Goal: Transaction & Acquisition: Purchase product/service

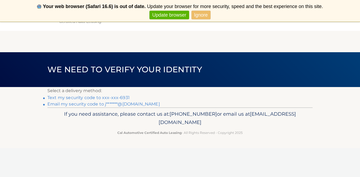
click at [124, 97] on link "Text my security code to xxx-xxx-6931" at bounding box center [88, 97] width 82 height 5
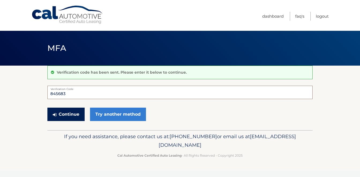
type input "845683"
click at [76, 116] on button "Continue" at bounding box center [65, 114] width 37 height 13
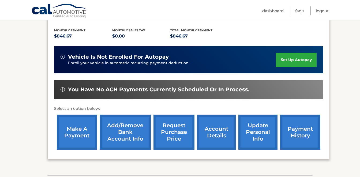
scroll to position [117, 0]
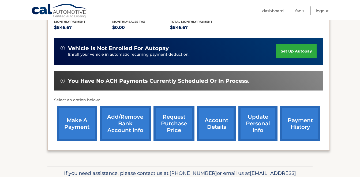
click at [298, 123] on link "payment history" at bounding box center [300, 123] width 40 height 35
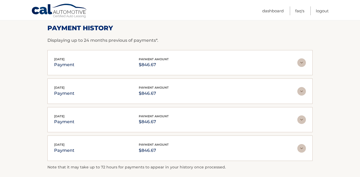
scroll to position [82, 0]
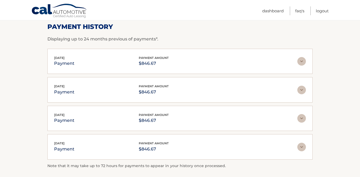
click at [302, 62] on img at bounding box center [301, 61] width 9 height 9
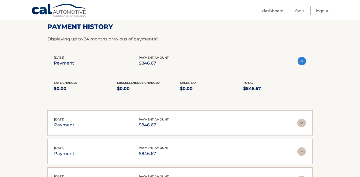
click at [300, 122] on img at bounding box center [301, 123] width 9 height 9
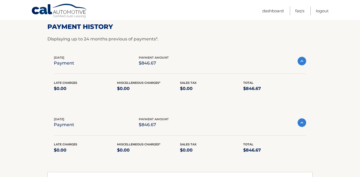
click at [301, 123] on img at bounding box center [301, 122] width 9 height 9
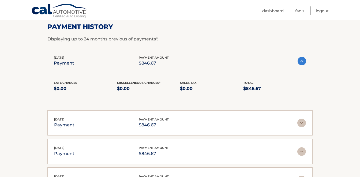
click at [301, 61] on img at bounding box center [301, 61] width 9 height 9
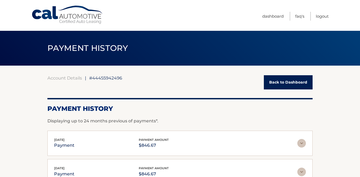
scroll to position [0, 0]
click at [292, 85] on link "Back to Dashboard" at bounding box center [288, 82] width 49 height 14
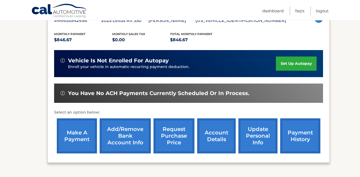
scroll to position [105, 0]
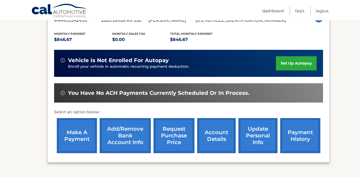
click at [215, 139] on link "account details" at bounding box center [216, 135] width 39 height 35
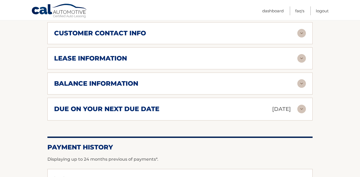
scroll to position [279, 0]
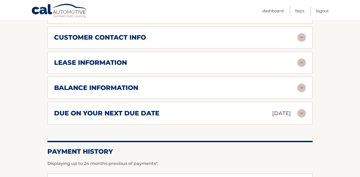
click at [196, 112] on div "due on your next due date [DATE]" at bounding box center [175, 113] width 243 height 9
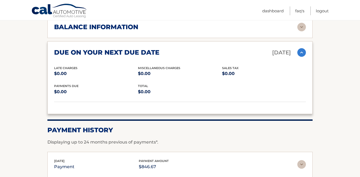
scroll to position [332, 0]
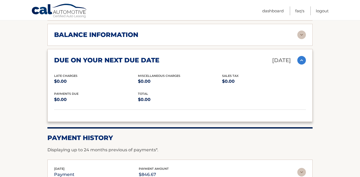
click at [301, 60] on img at bounding box center [301, 60] width 9 height 9
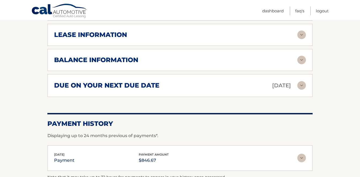
scroll to position [305, 0]
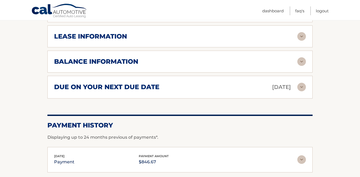
click at [304, 61] on img at bounding box center [301, 61] width 9 height 9
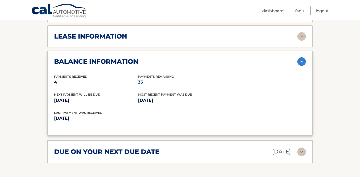
click at [301, 59] on img at bounding box center [301, 61] width 9 height 9
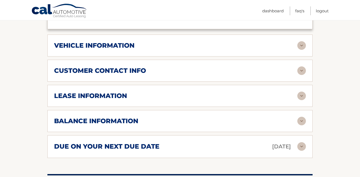
scroll to position [246, 0]
click at [302, 94] on img at bounding box center [301, 96] width 9 height 9
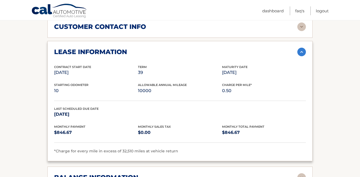
scroll to position [290, 0]
click at [301, 51] on img at bounding box center [301, 51] width 9 height 9
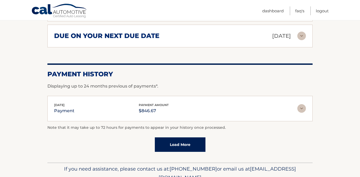
scroll to position [360, 0]
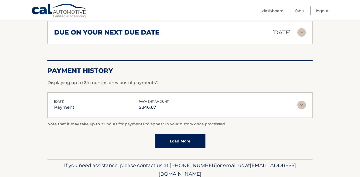
click at [299, 106] on img at bounding box center [301, 105] width 9 height 9
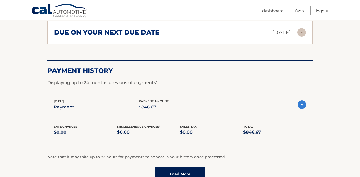
click at [301, 105] on img at bounding box center [301, 104] width 9 height 9
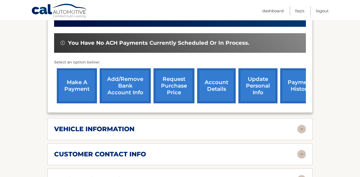
scroll to position [162, 0]
click at [298, 85] on link "payment history" at bounding box center [300, 85] width 40 height 35
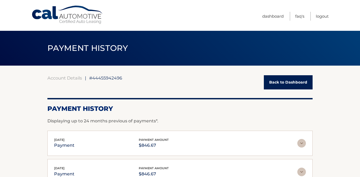
click at [287, 82] on link "Back to Dashboard" at bounding box center [288, 82] width 49 height 14
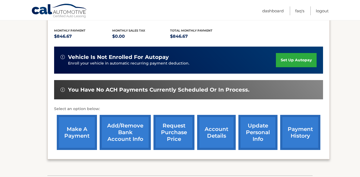
scroll to position [103, 0]
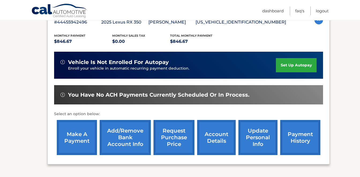
click at [80, 137] on link "make a payment" at bounding box center [77, 137] width 40 height 35
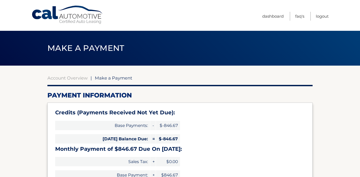
select select "NTc2YWFhMWUtOGI0Ny00YWYyLTkyZDAtNDdmZThiOWUyNmQw"
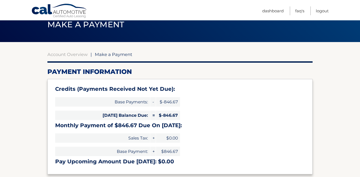
scroll to position [17, 0]
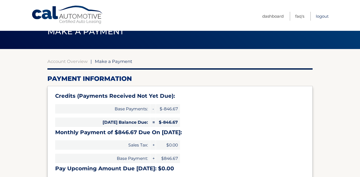
click at [325, 16] on link "Logout" at bounding box center [322, 16] width 13 height 9
